Goal: Information Seeking & Learning: Learn about a topic

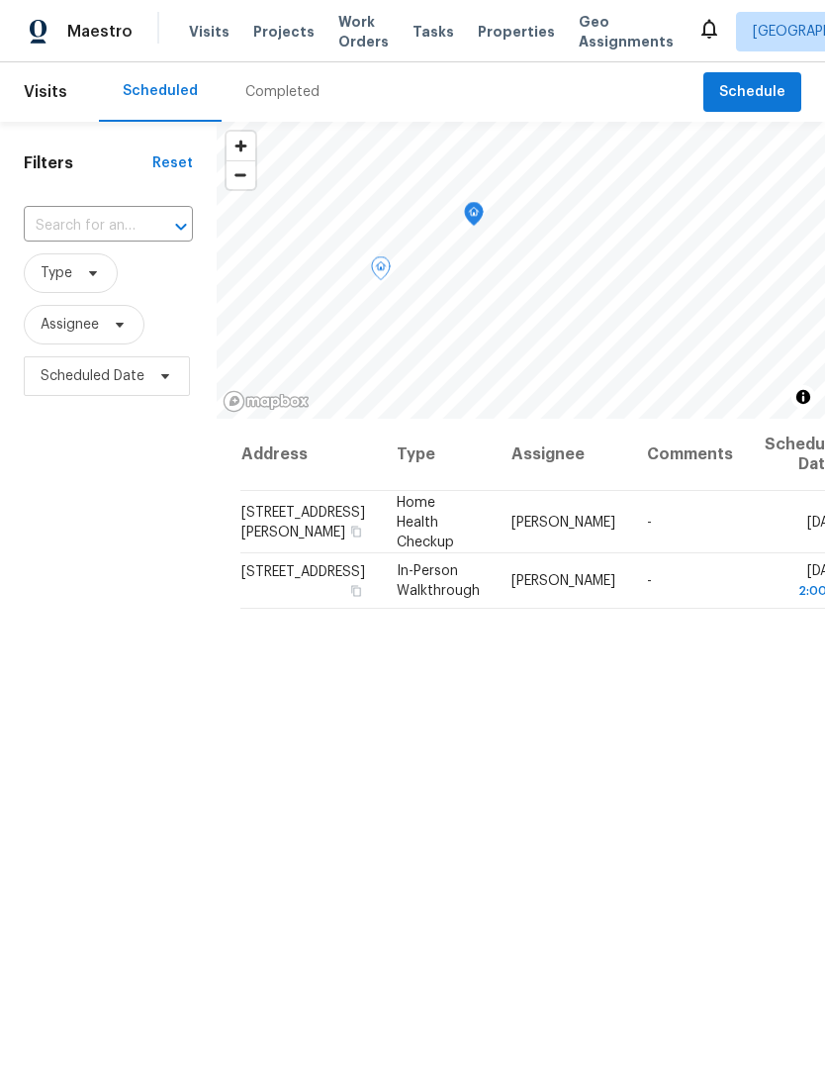
click at [0, 0] on icon at bounding box center [0, 0] width 0 height 0
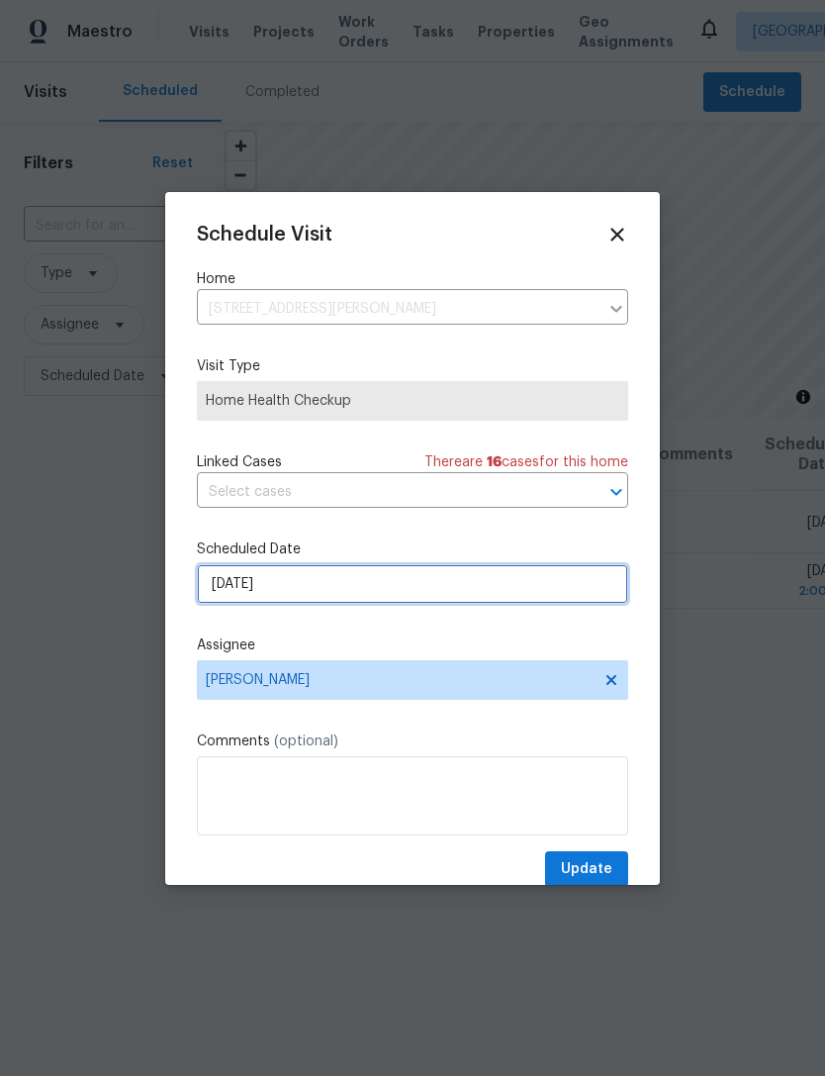
click at [341, 604] on input "9/15/2025" at bounding box center [412, 584] width 431 height 40
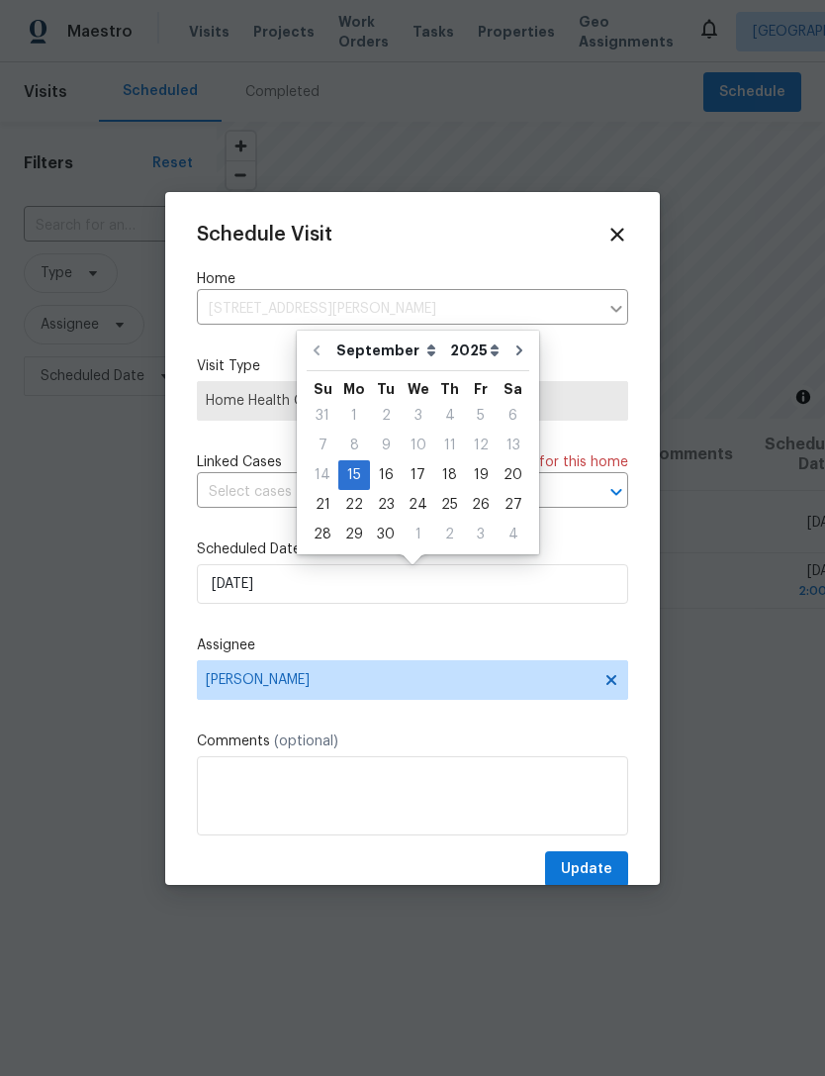
click at [370, 648] on label "Assignee" at bounding box center [412, 645] width 431 height 20
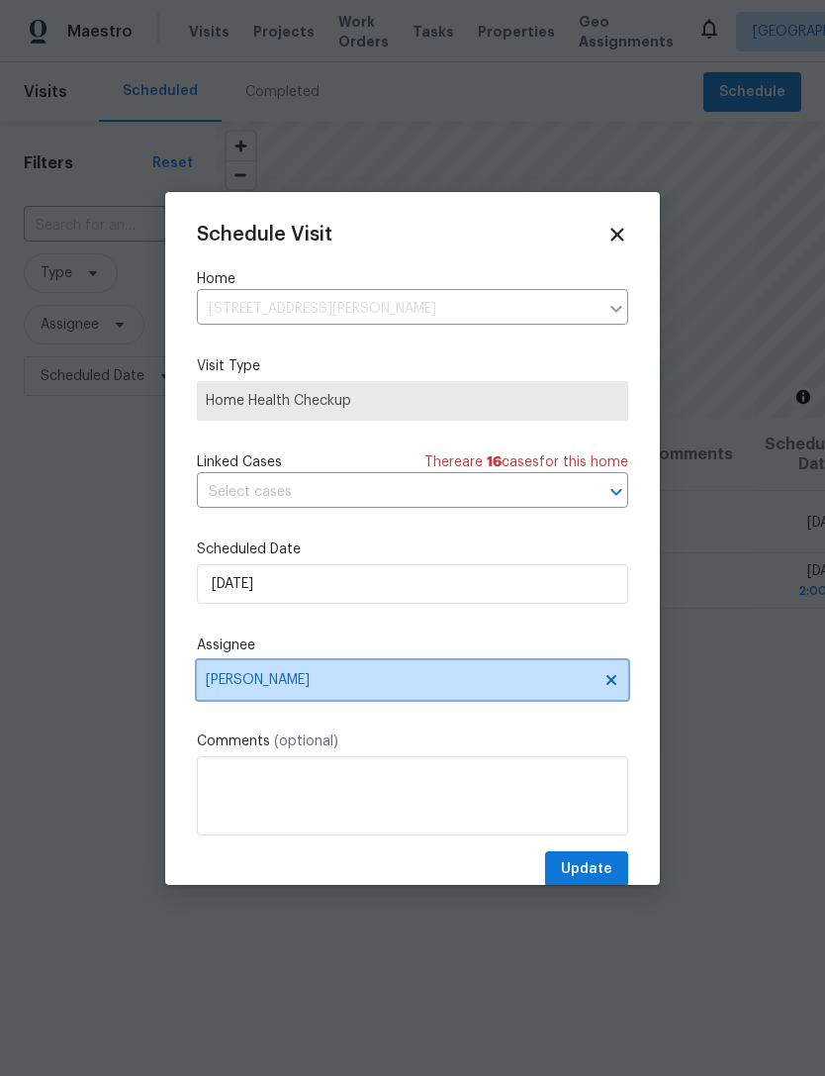
click at [330, 684] on span "[PERSON_NAME]" at bounding box center [400, 680] width 388 height 16
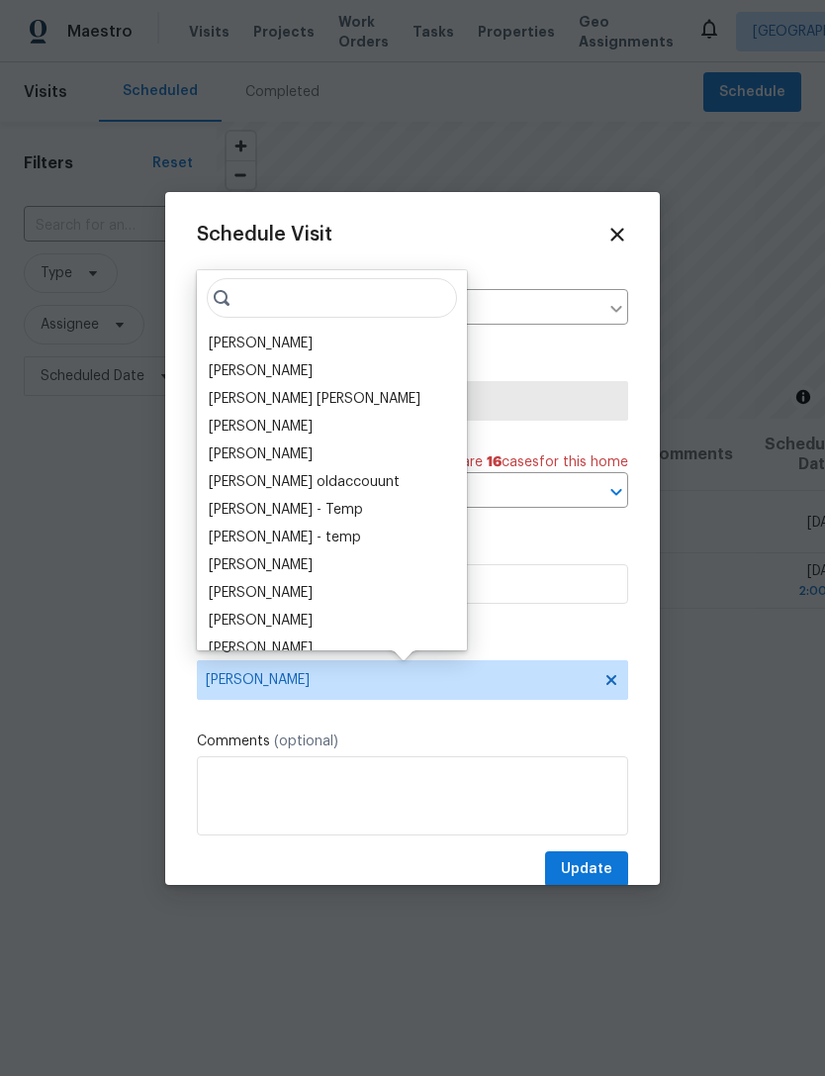
type input "K"
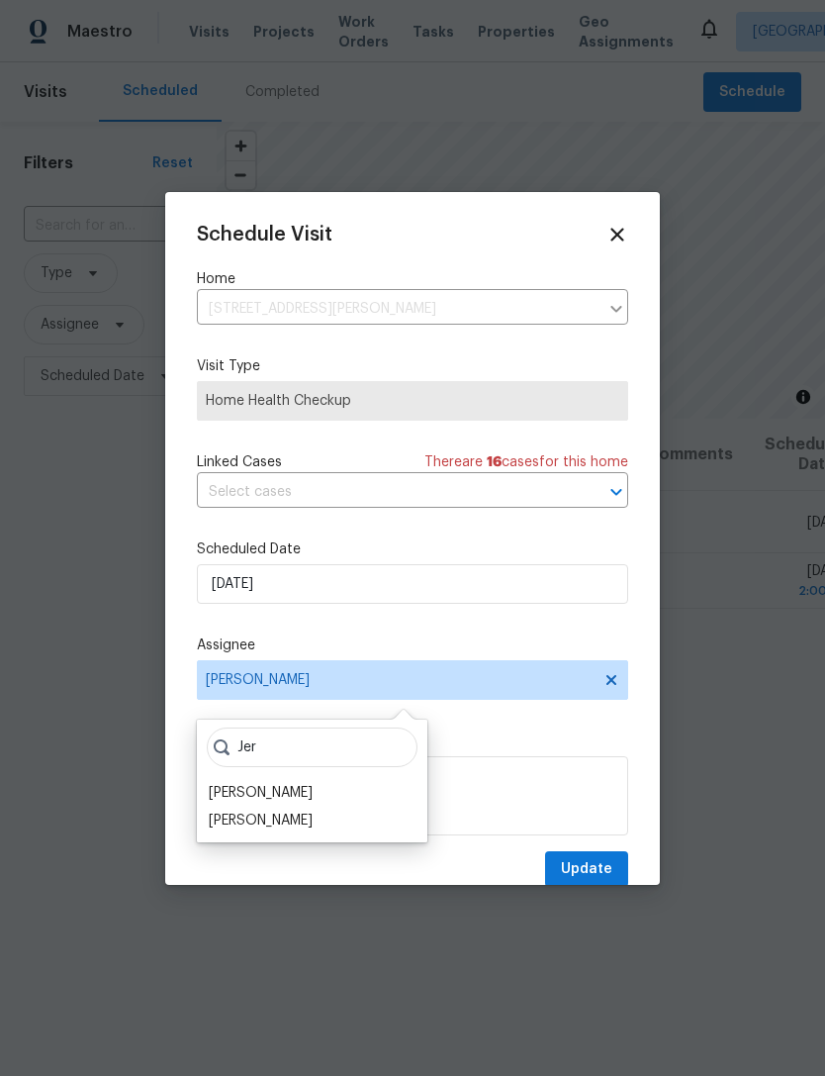
scroll to position [42, 0]
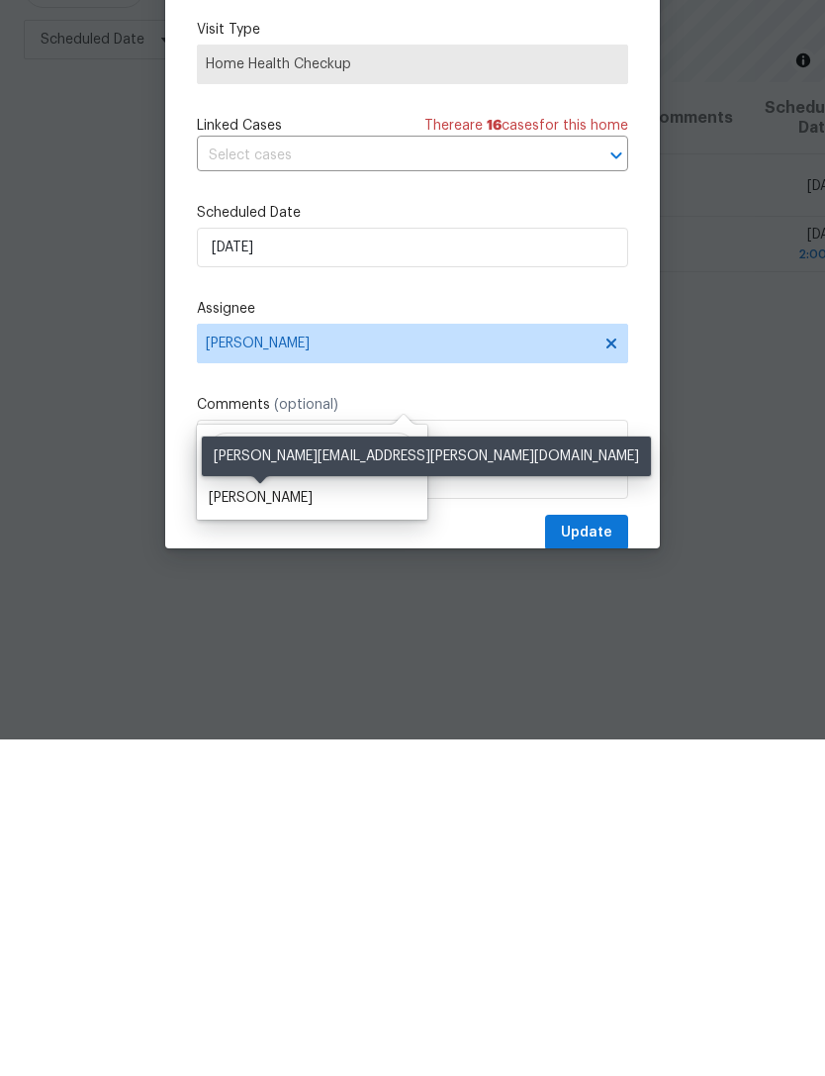
type input "Jere"
click at [291, 824] on div "[PERSON_NAME]" at bounding box center [261, 834] width 104 height 20
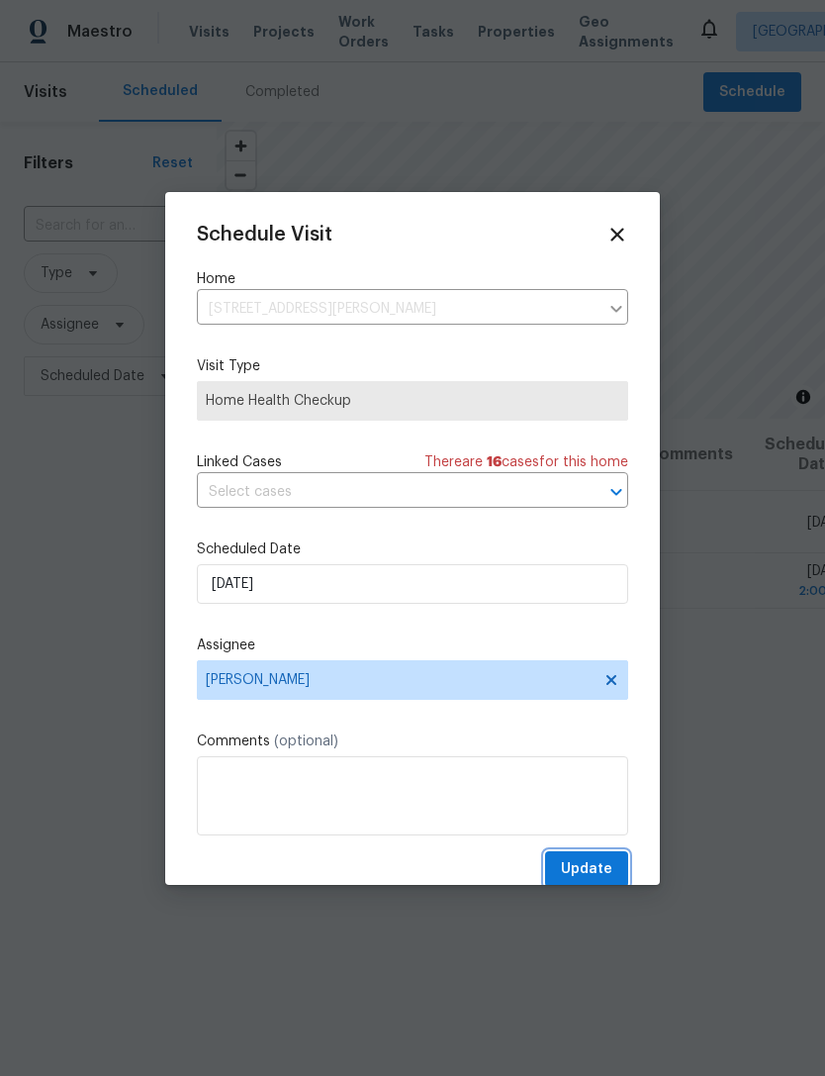
click at [606, 862] on span "Update" at bounding box center [586, 869] width 51 height 25
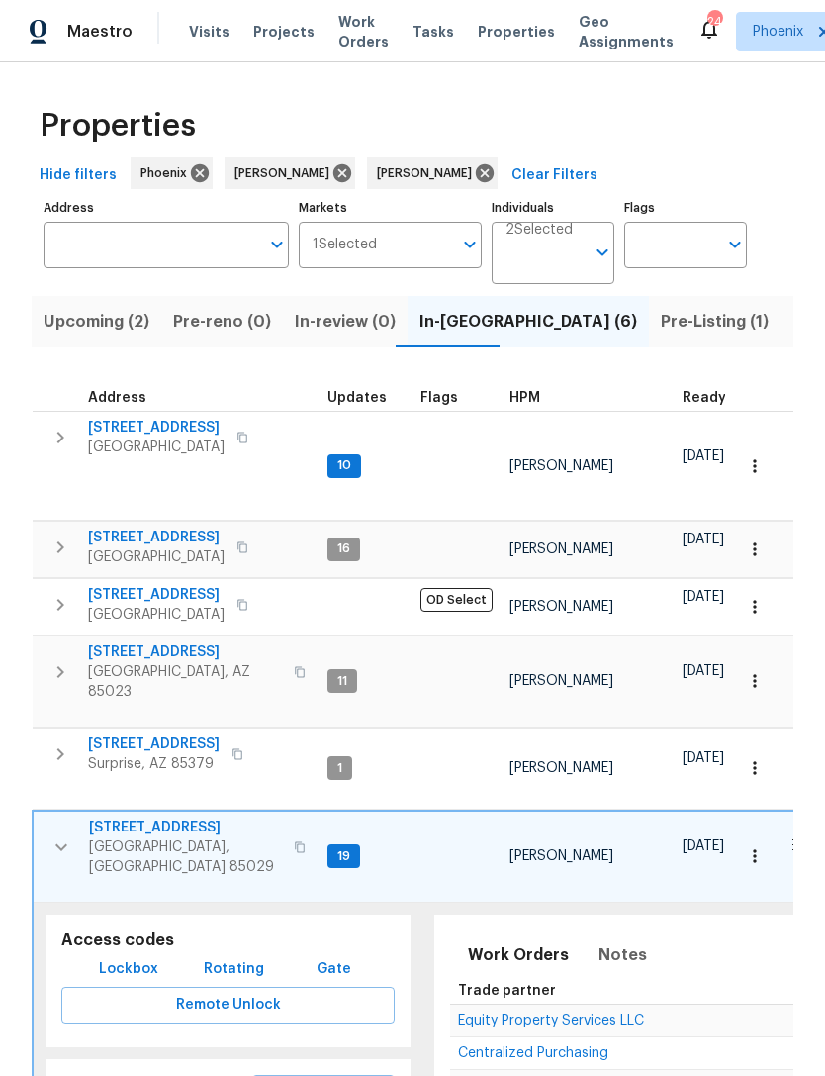
scroll to position [141, 0]
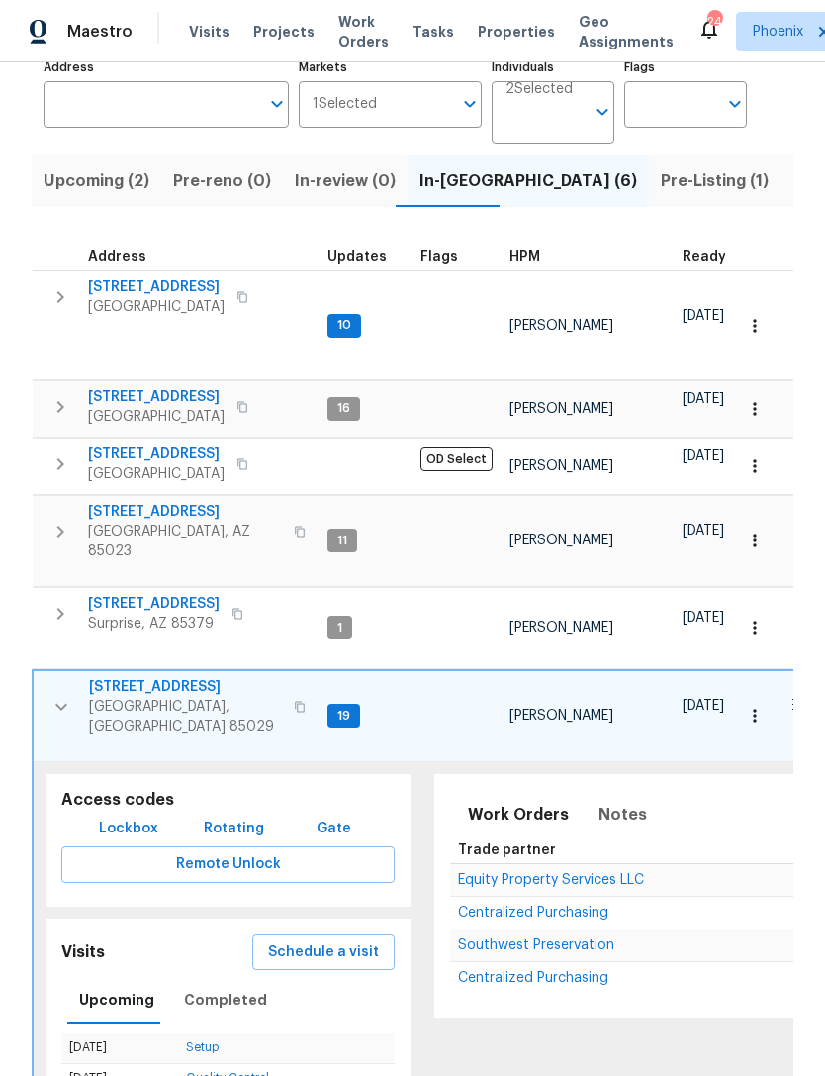
click at [62, 677] on button "button" at bounding box center [62, 706] width 40 height 59
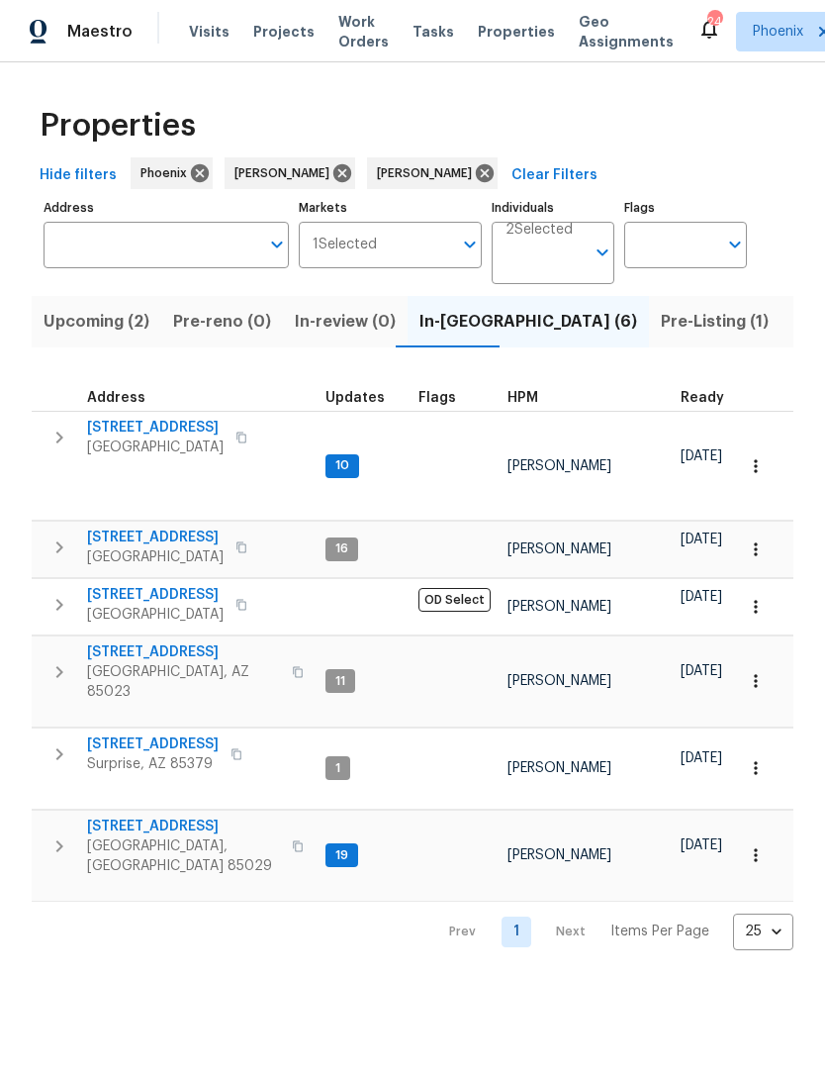
scroll to position [0, 0]
click at [438, 259] on input "Markets" at bounding box center [415, 245] width 76 height 47
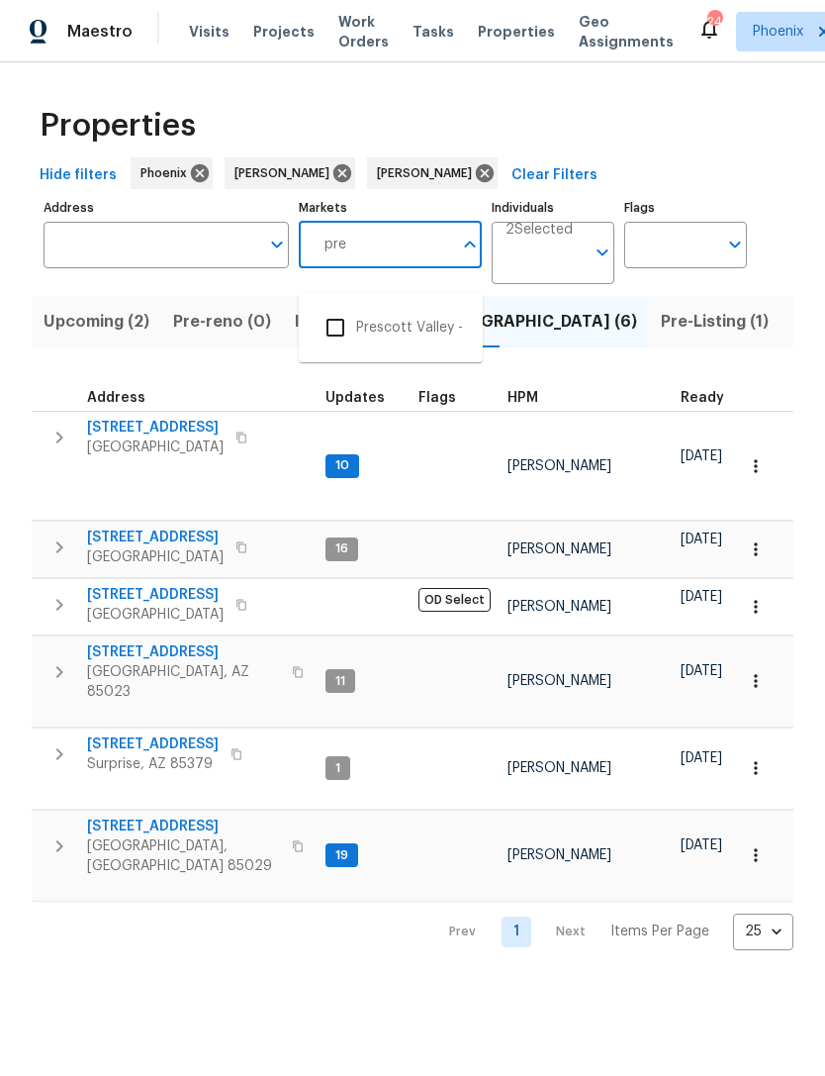
type input "pres"
click at [353, 318] on input "checkbox" at bounding box center [336, 328] width 42 height 42
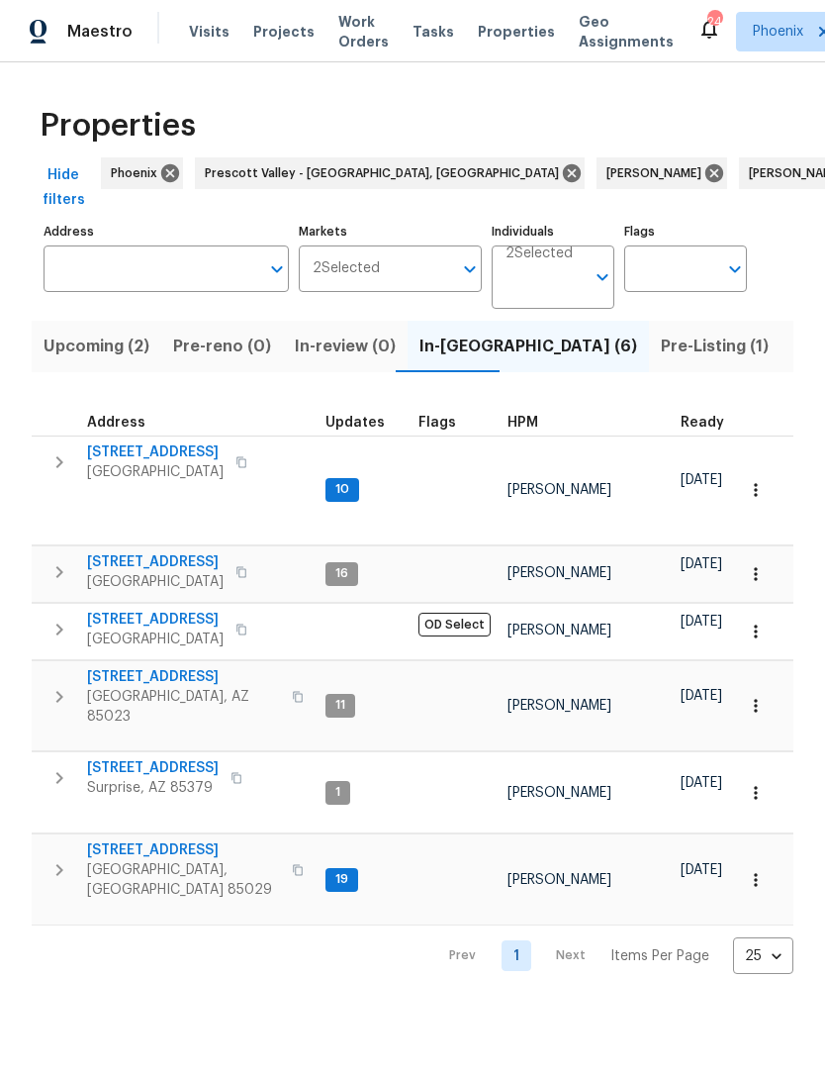
click at [179, 279] on input "Address" at bounding box center [152, 268] width 216 height 47
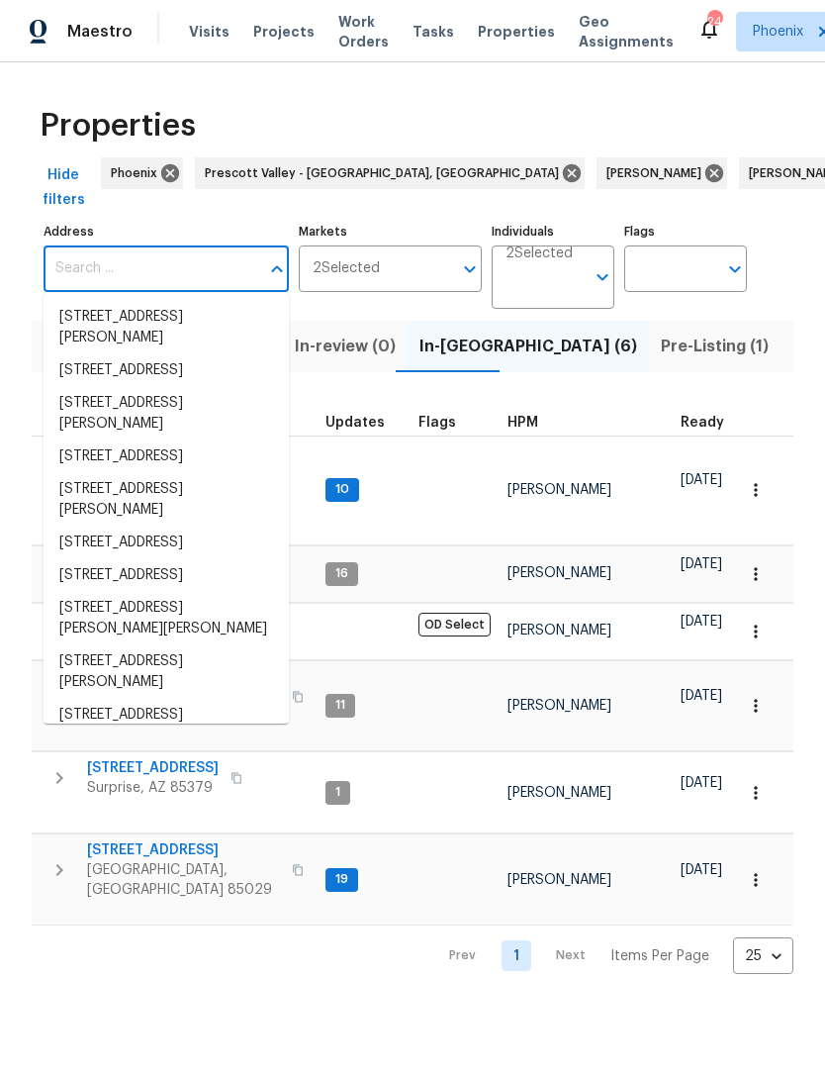
click at [135, 262] on input "Address" at bounding box center [152, 268] width 216 height 47
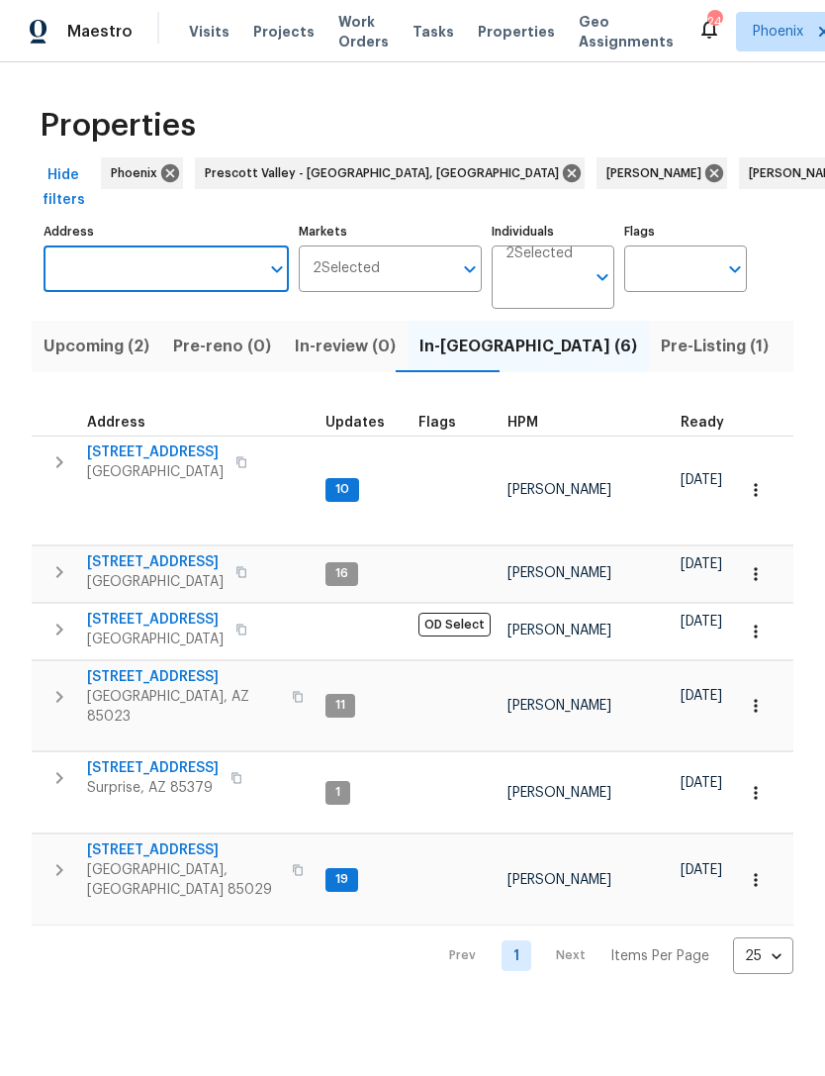
paste input "add the outlet for the microwave and garbage disposal and put them in correct i…"
type input "add the"
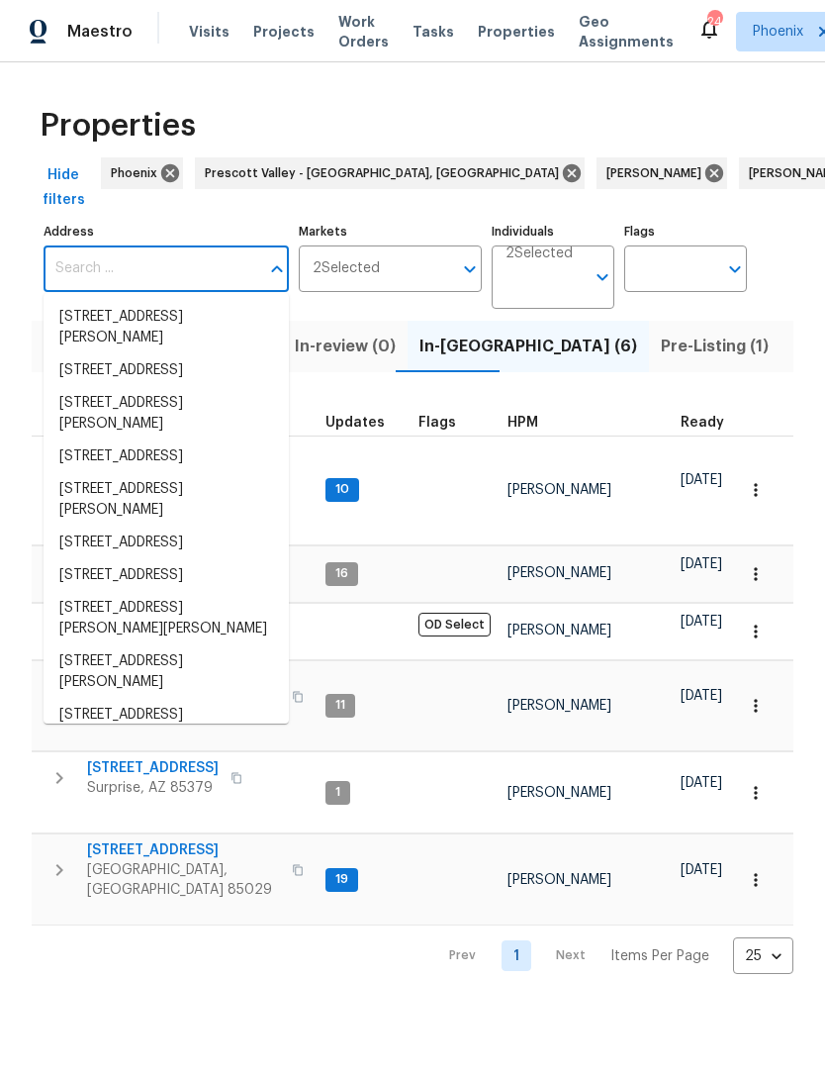
click at [148, 258] on input "Address" at bounding box center [152, 268] width 216 height 47
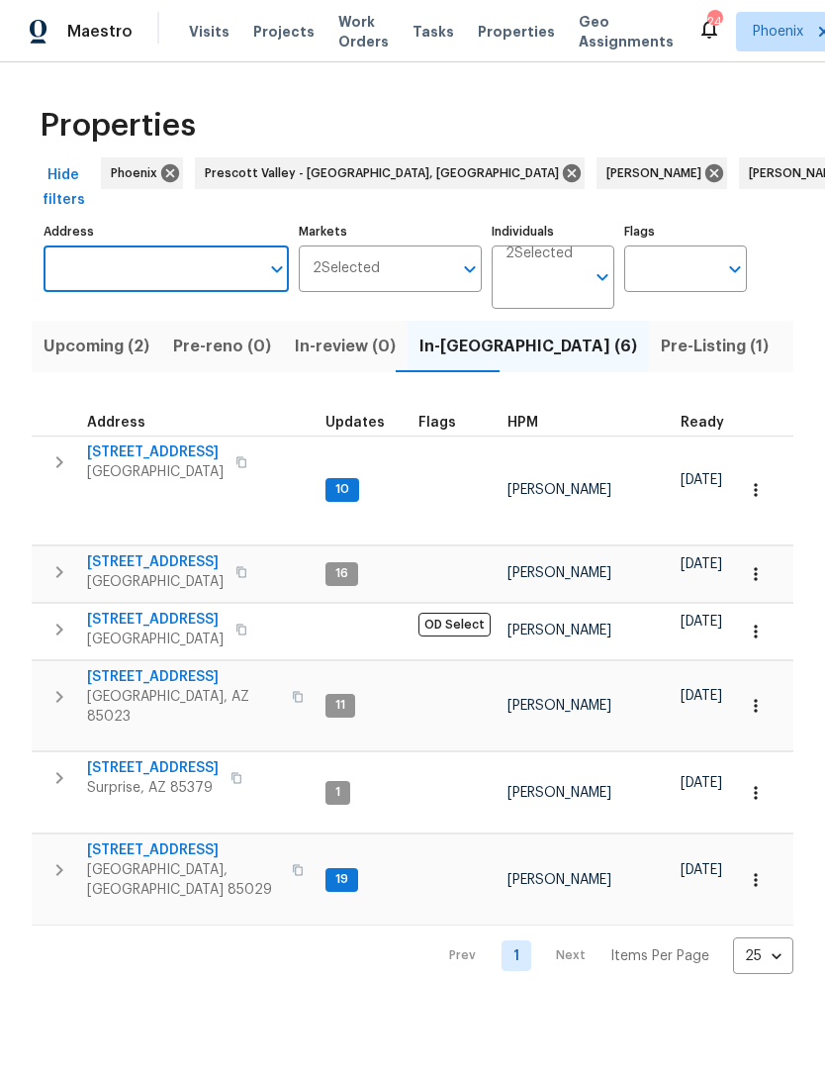
paste input "[STREET_ADDRESS][PERSON_NAME]"
type input "[STREET_ADDRESS][PERSON_NAME]"
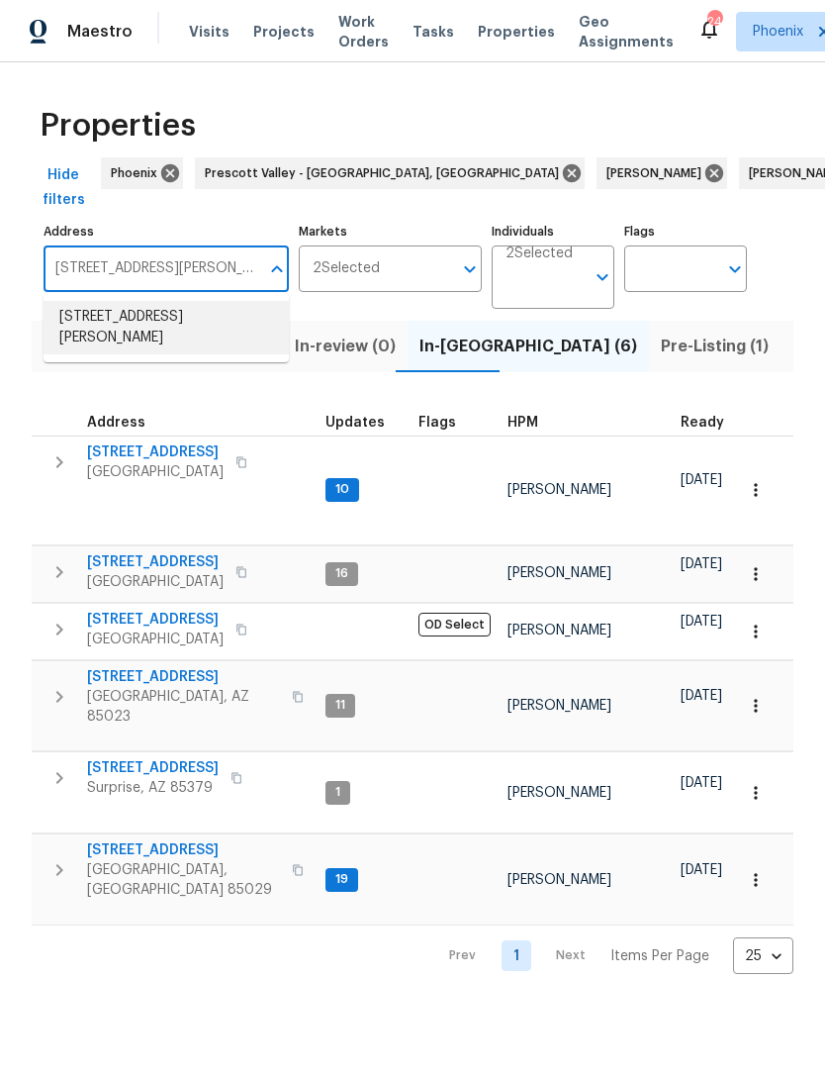
click at [211, 324] on li "333 W Leroux St # 7 Prescott AZ 86303" at bounding box center [166, 327] width 245 height 53
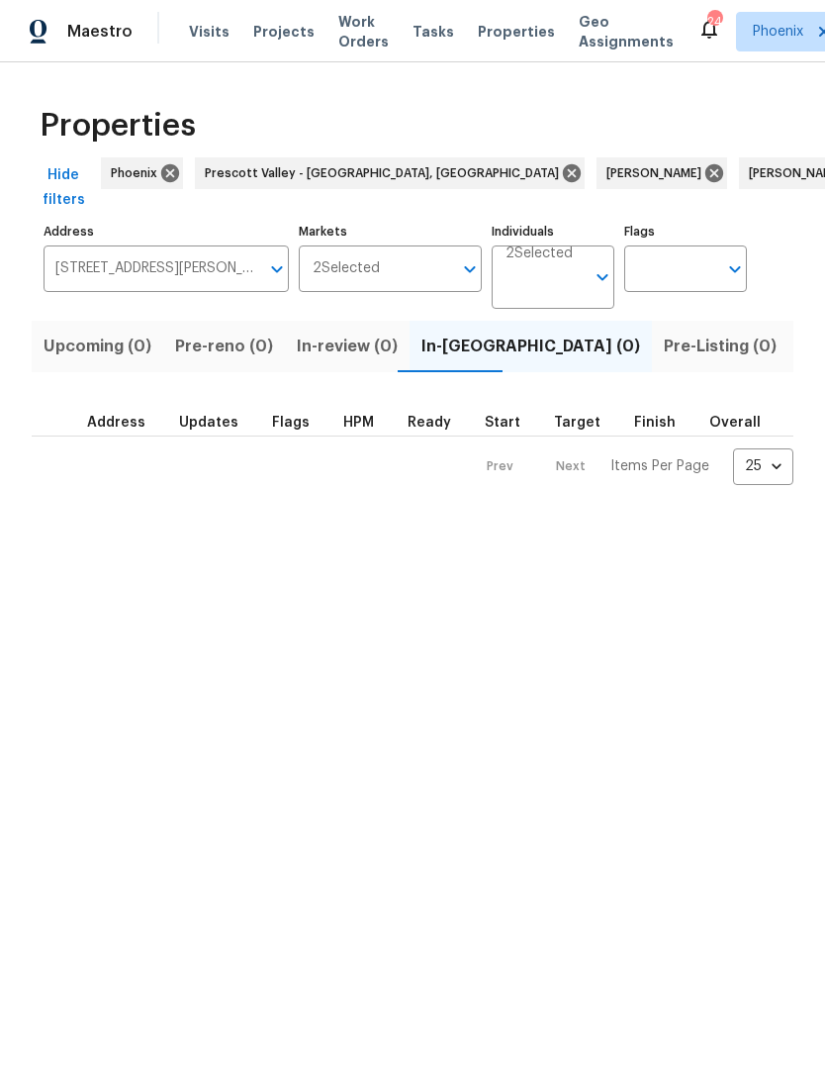
click at [801, 360] on span "Listed (1)" at bounding box center [836, 346] width 71 height 28
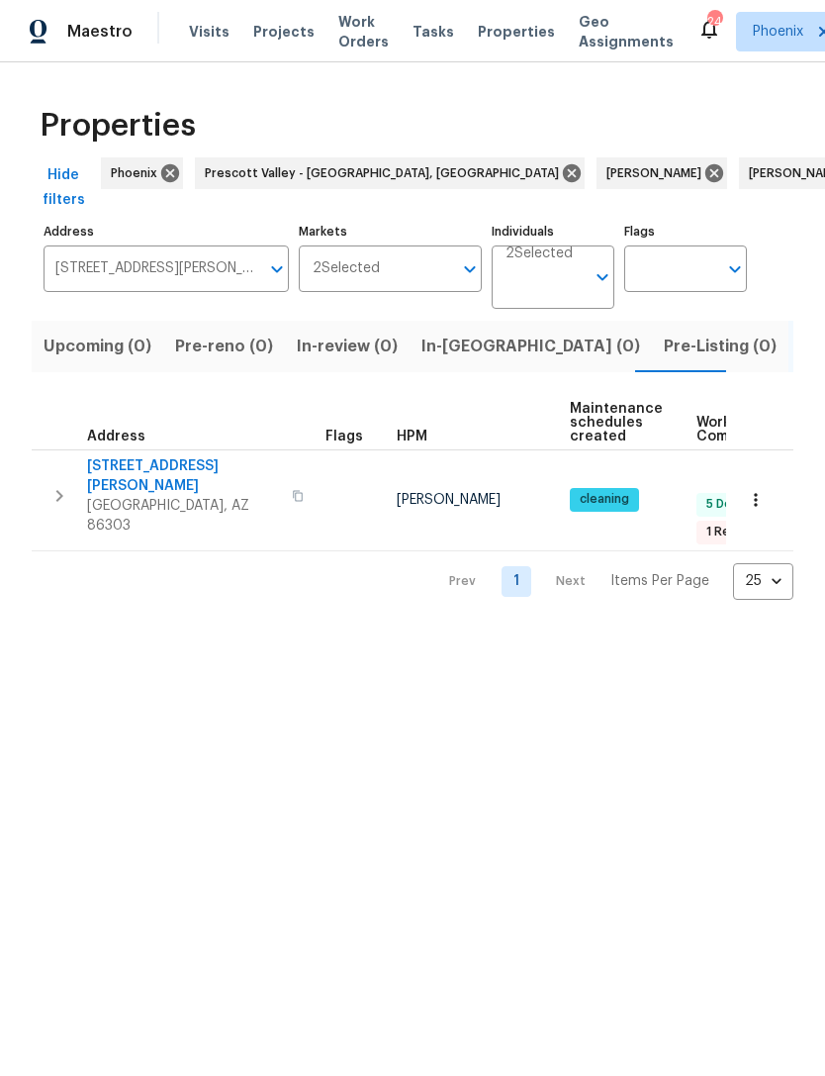
click at [48, 497] on icon "button" at bounding box center [59, 496] width 24 height 24
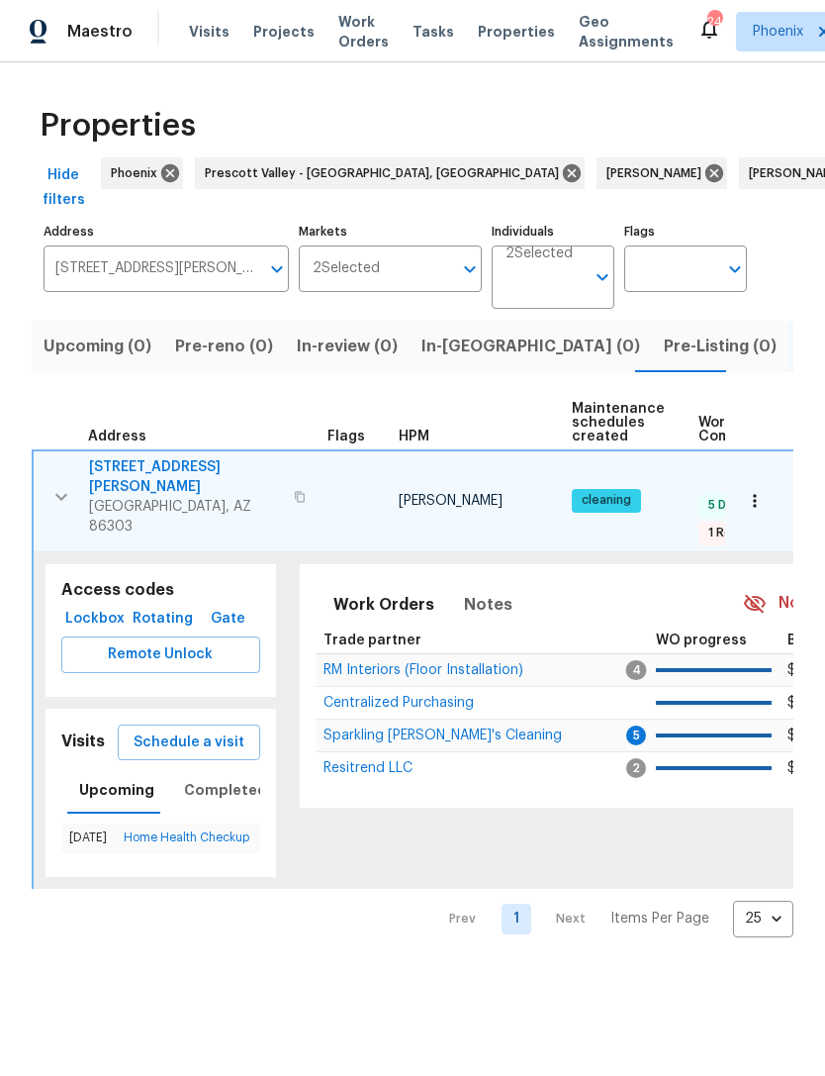
click at [384, 761] on span "Resitrend LLC" at bounding box center [368, 768] width 89 height 14
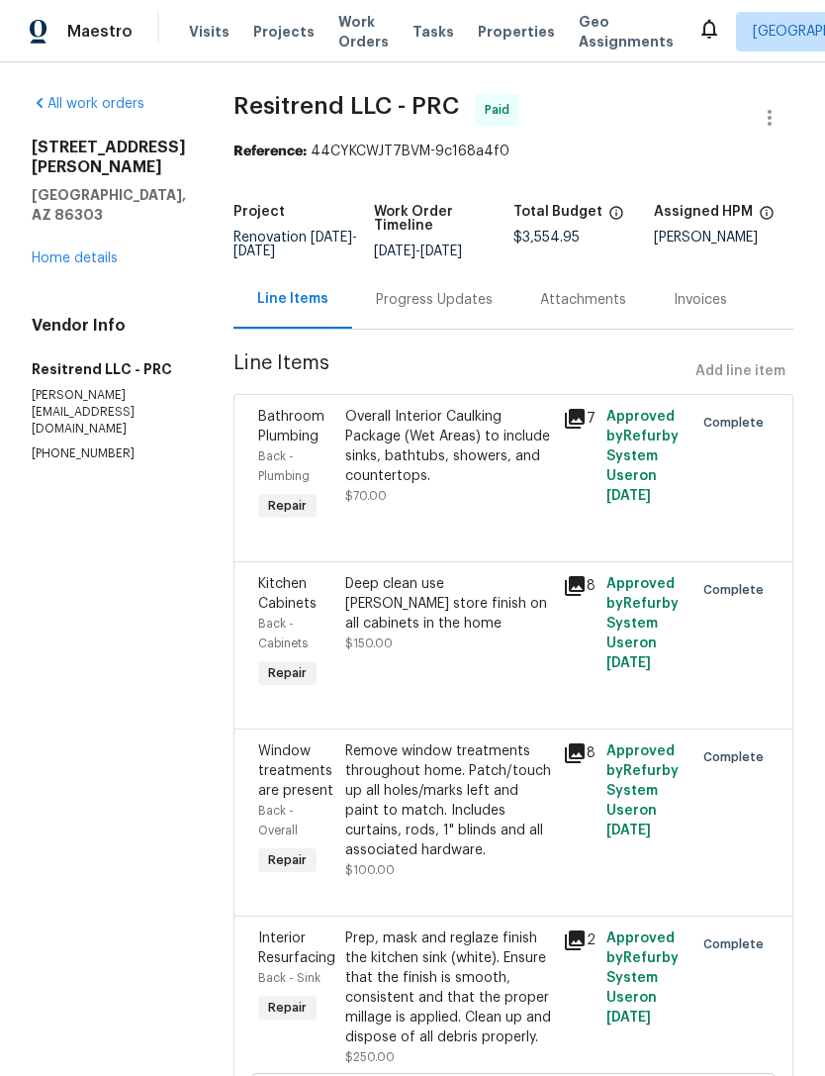
click at [103, 265] on link "Home details" at bounding box center [75, 258] width 86 height 14
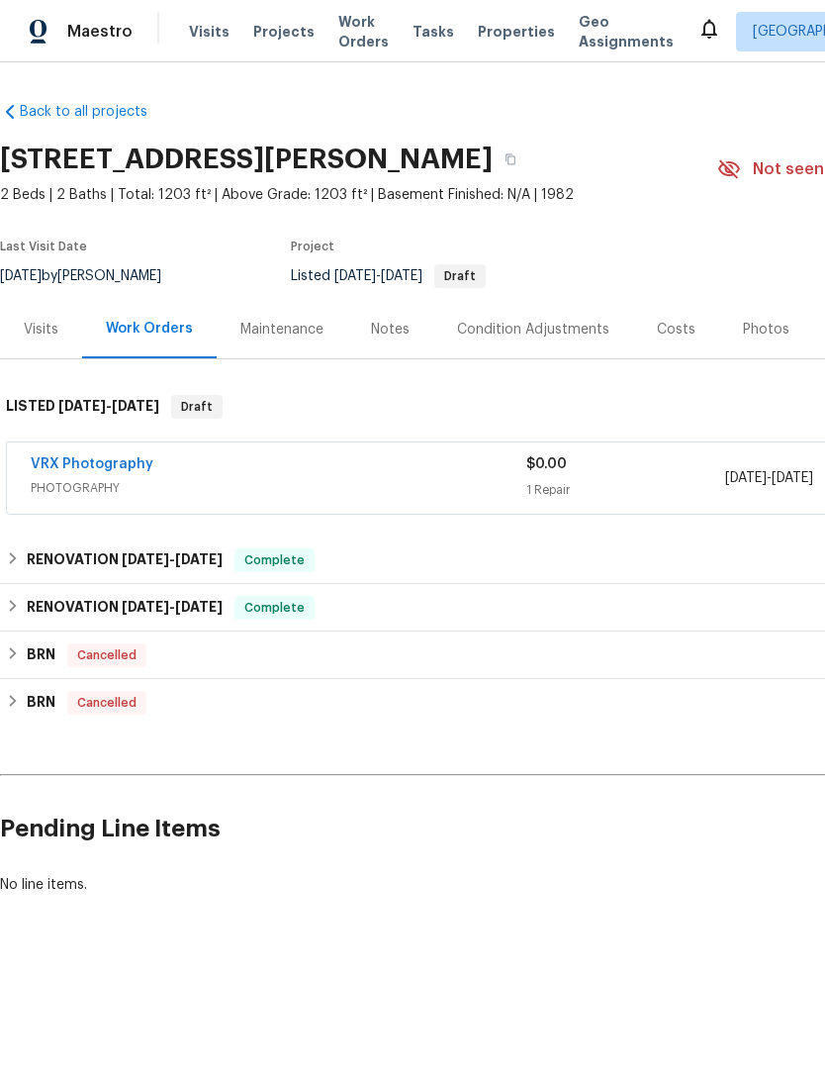
click at [764, 339] on div "Photos" at bounding box center [766, 330] width 47 height 20
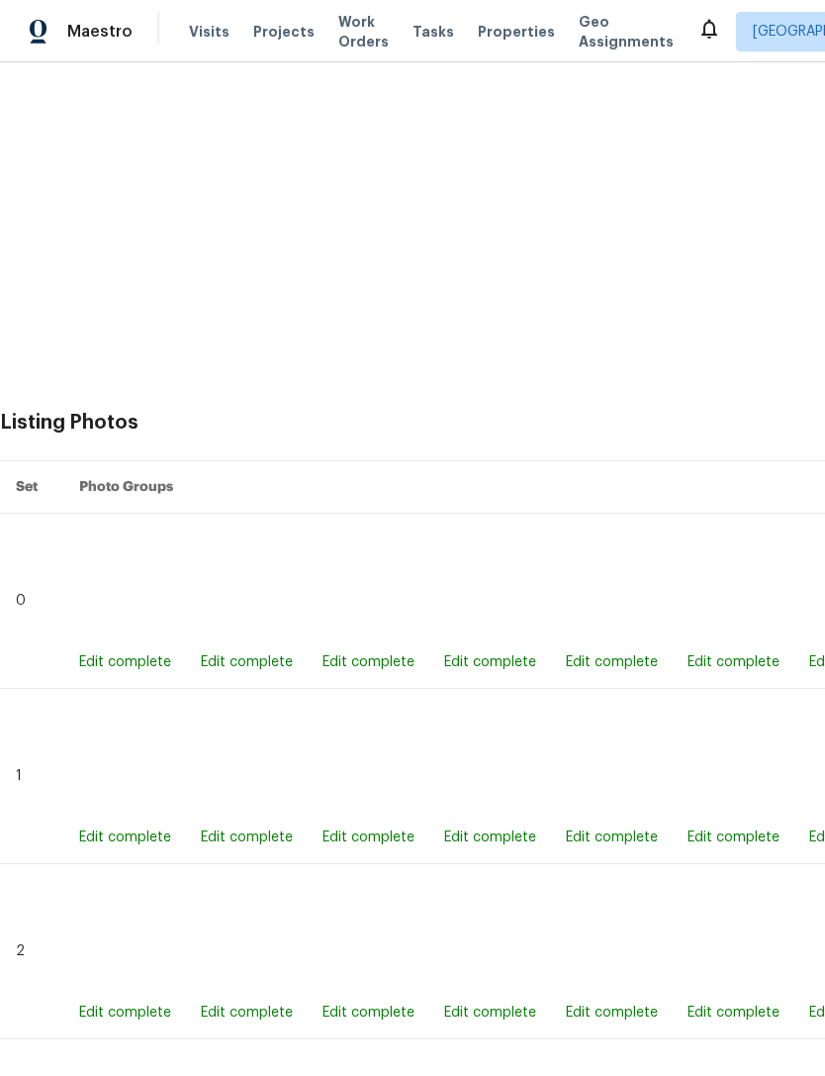
scroll to position [559, 0]
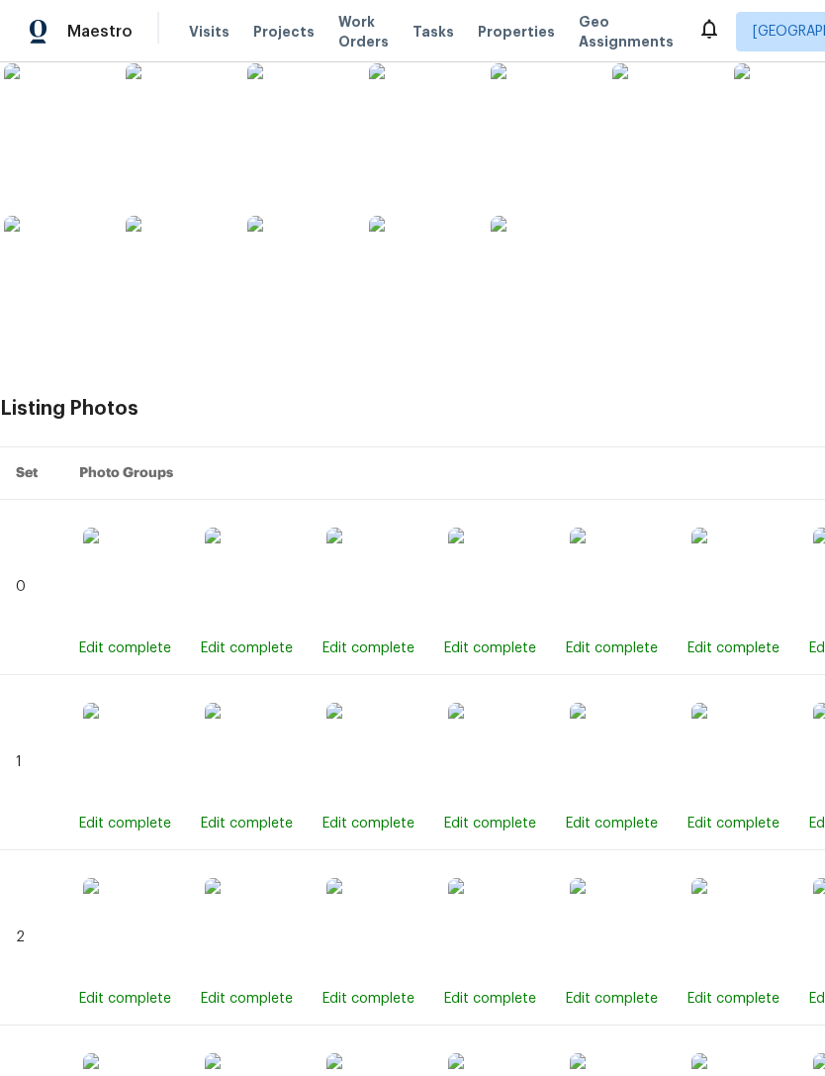
click at [506, 598] on img at bounding box center [497, 576] width 99 height 99
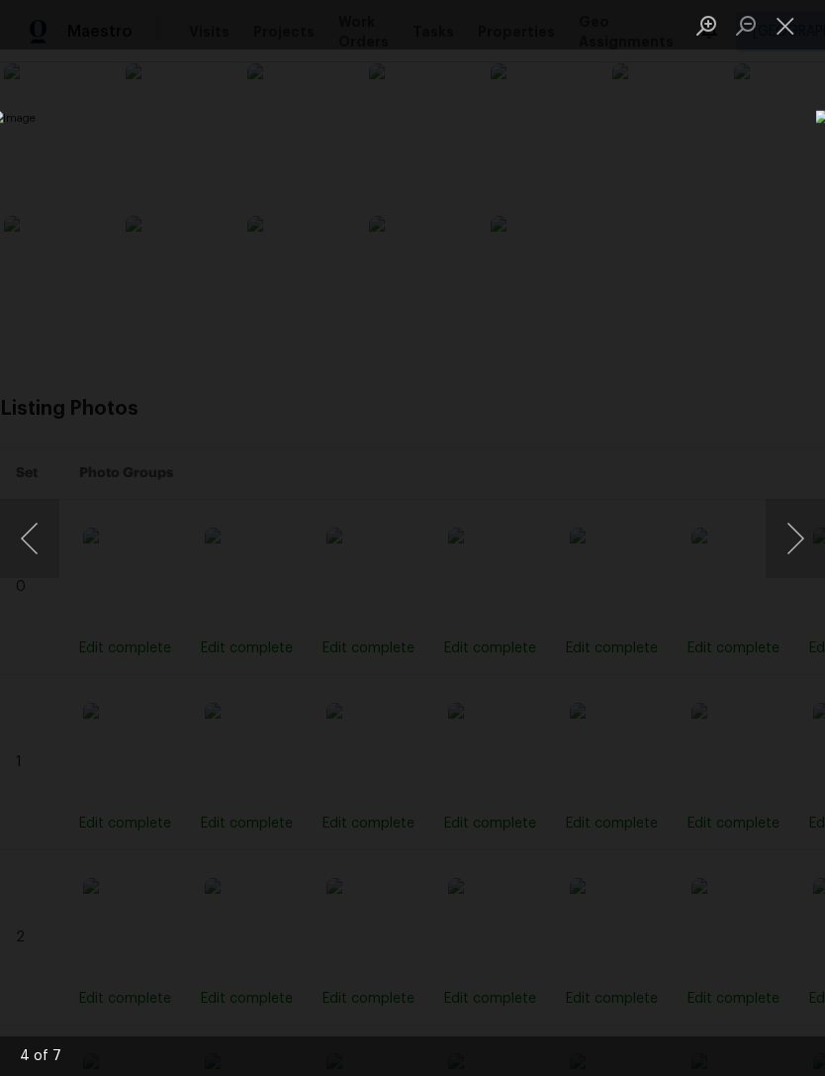
click at [787, 27] on button "Close lightbox" at bounding box center [786, 25] width 40 height 35
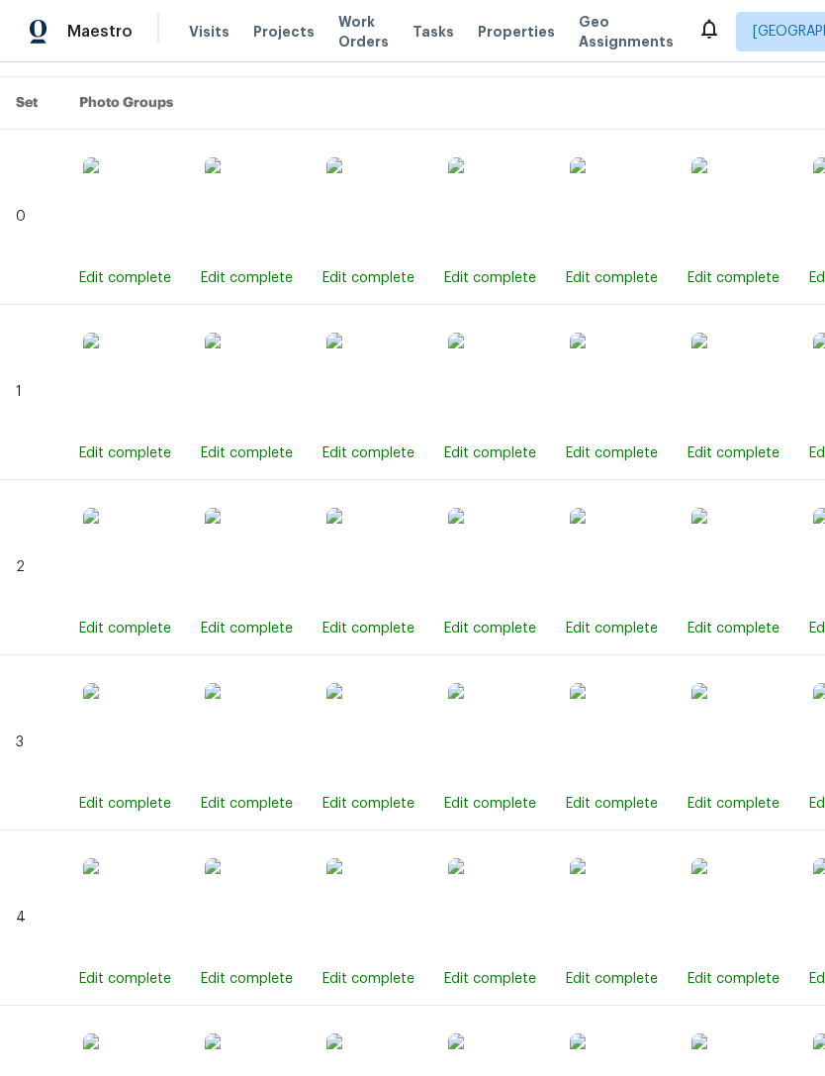
scroll to position [929, 0]
click at [617, 398] on img at bounding box center [619, 381] width 99 height 99
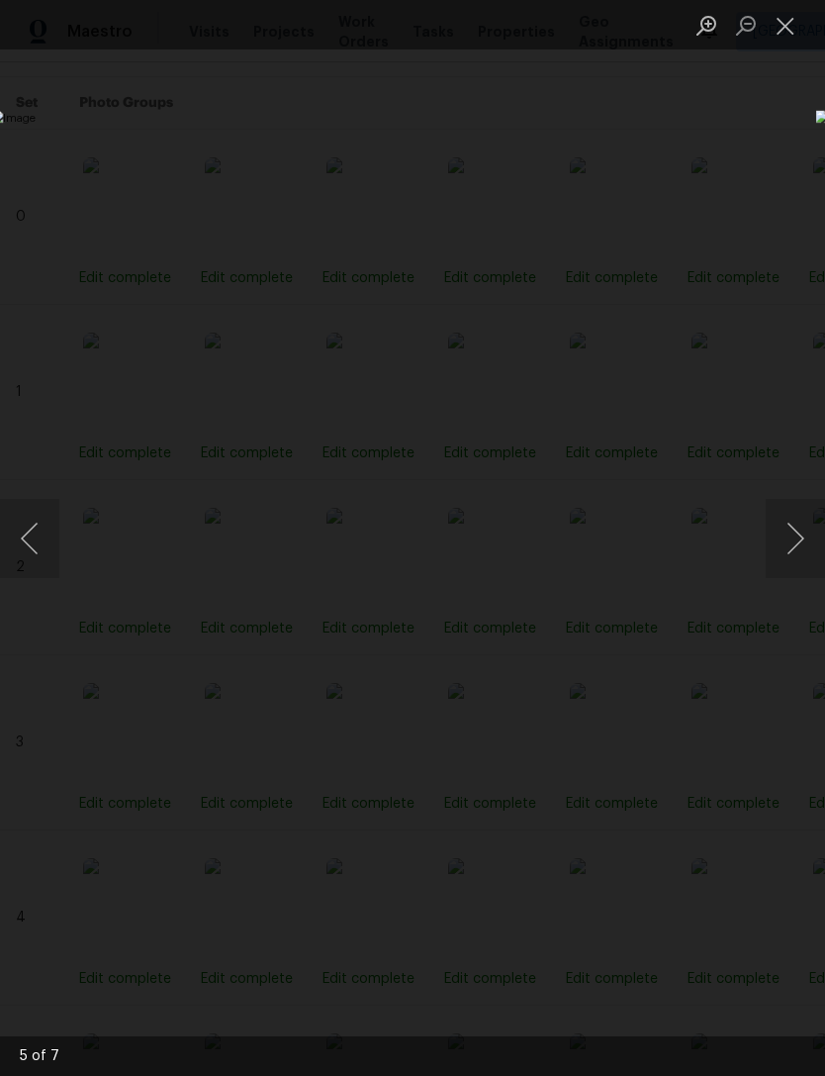
click at [790, 31] on button "Close lightbox" at bounding box center [786, 25] width 40 height 35
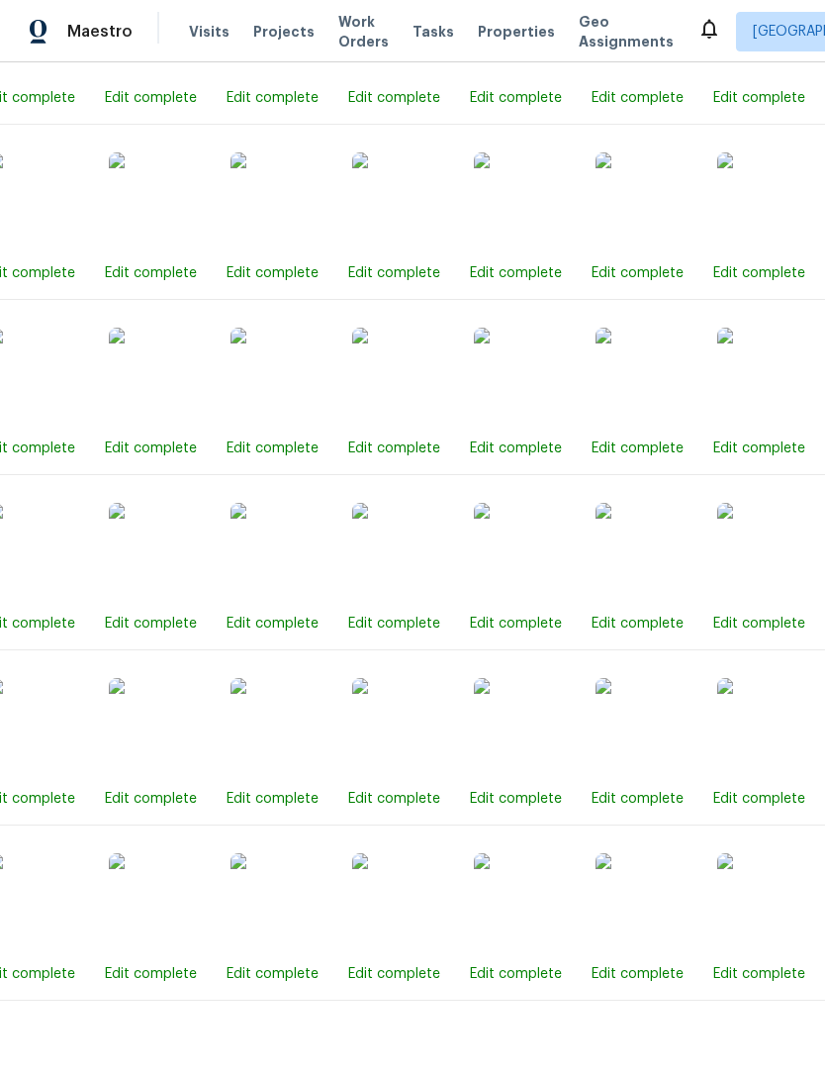
scroll to position [4086, 96]
click at [530, 921] on img at bounding box center [523, 903] width 99 height 99
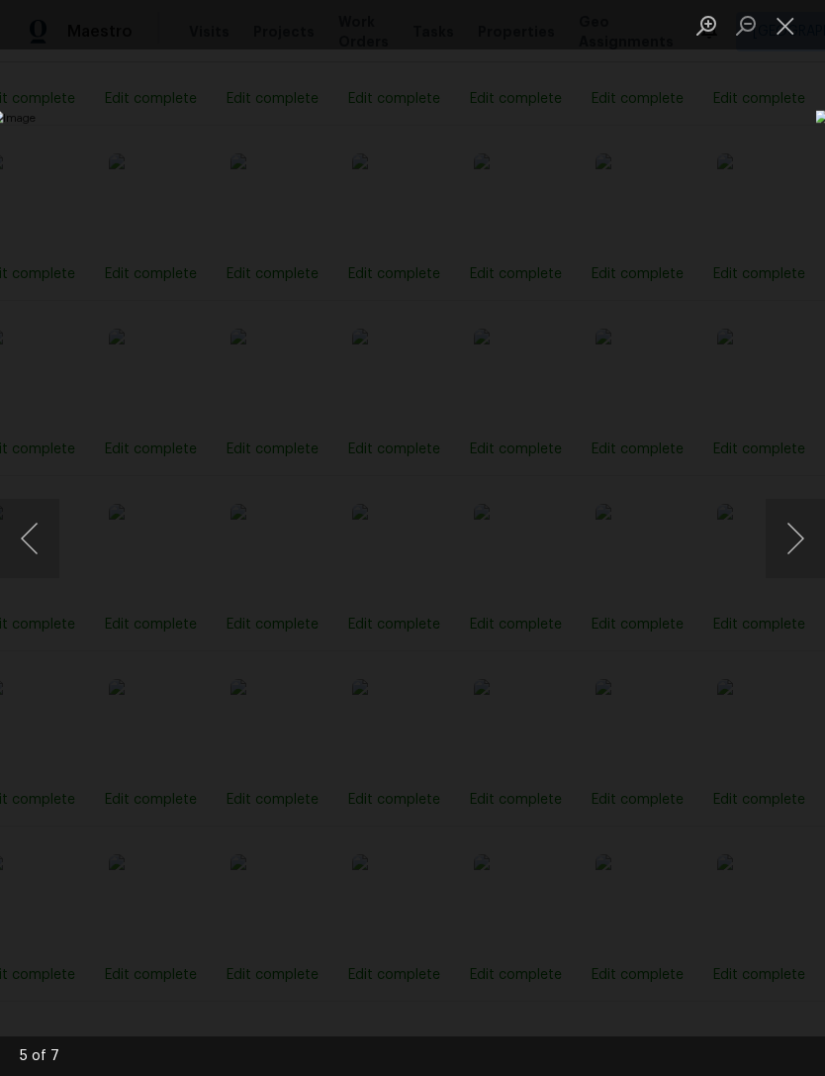
click at [813, 17] on ul "Lightbox" at bounding box center [756, 24] width 139 height 49
click at [790, 32] on button "Close lightbox" at bounding box center [786, 25] width 40 height 35
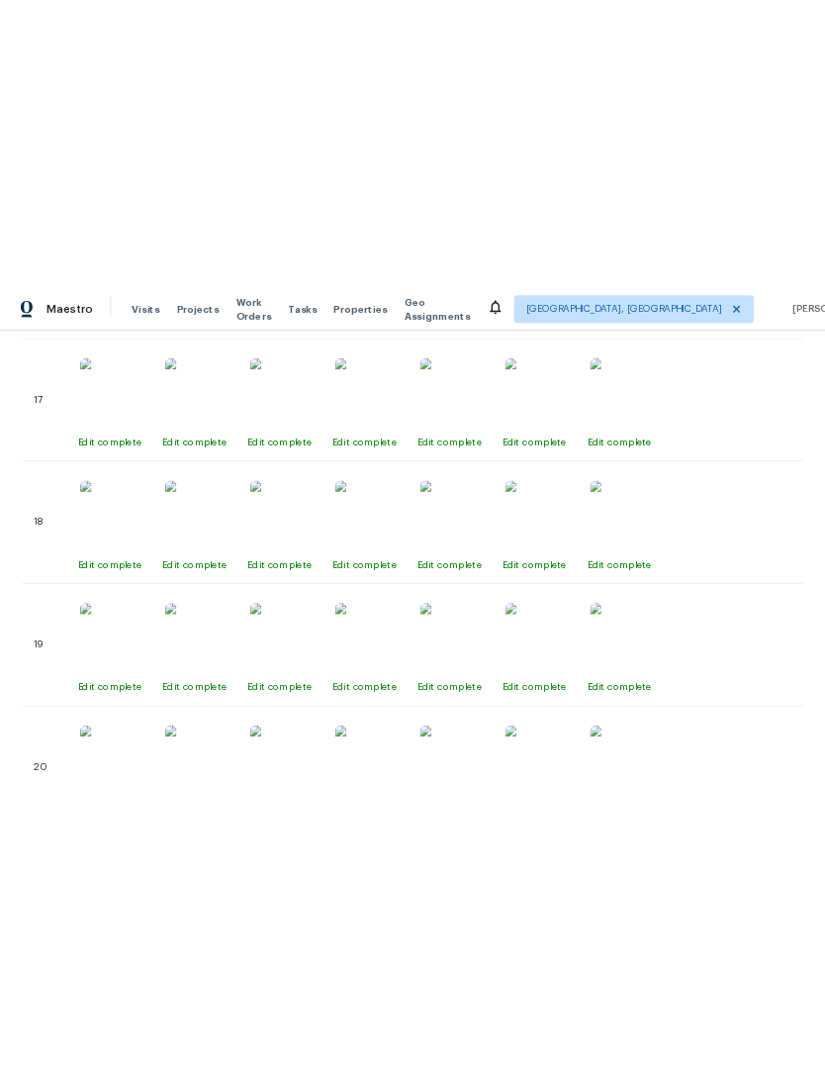
scroll to position [3962, 0]
